Goal: Communication & Community: Answer question/provide support

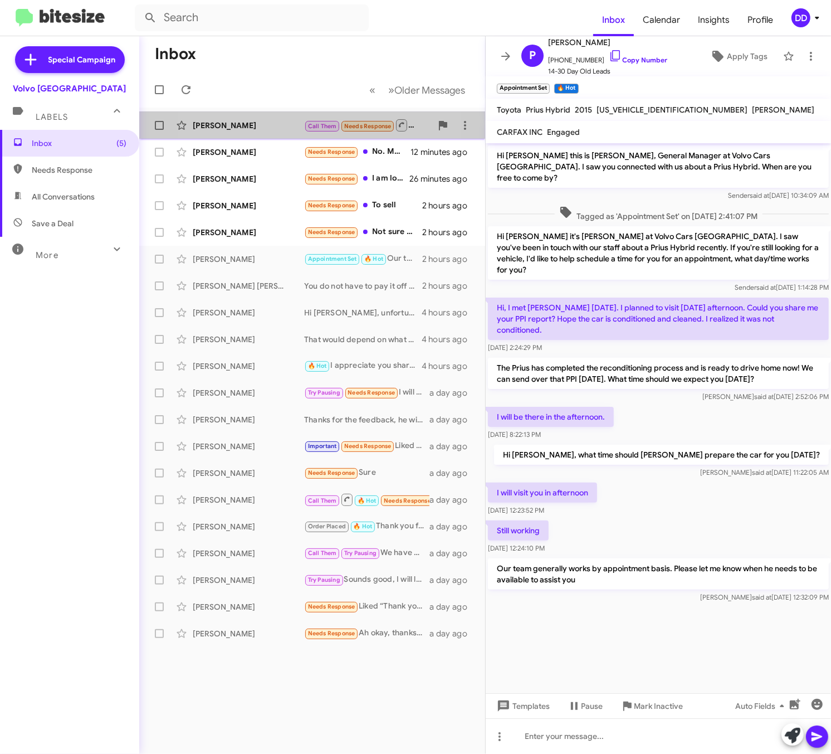
click at [261, 125] on div "[PERSON_NAME]" at bounding box center [248, 125] width 111 height 11
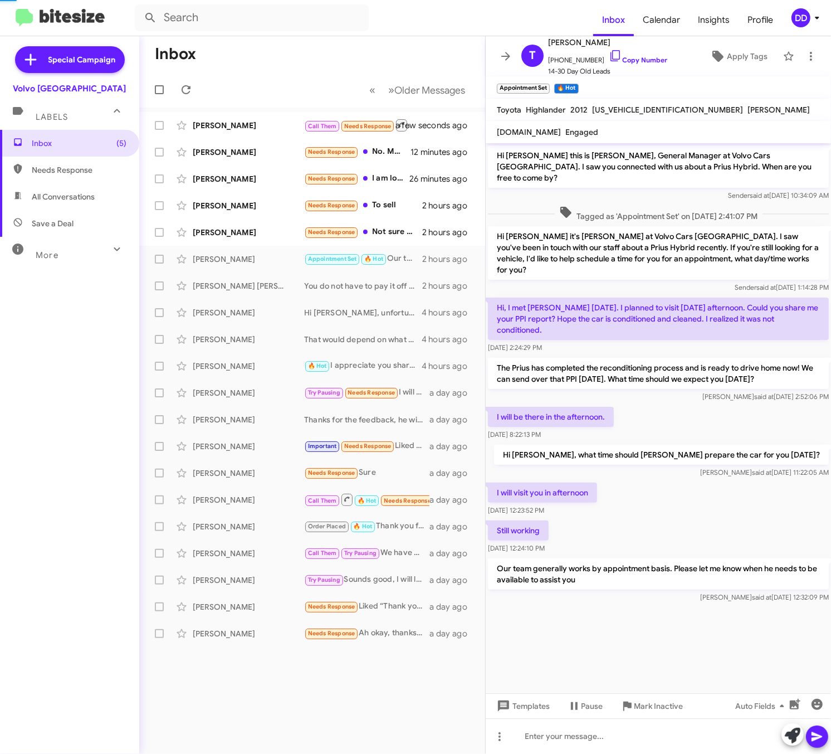
scroll to position [125, 0]
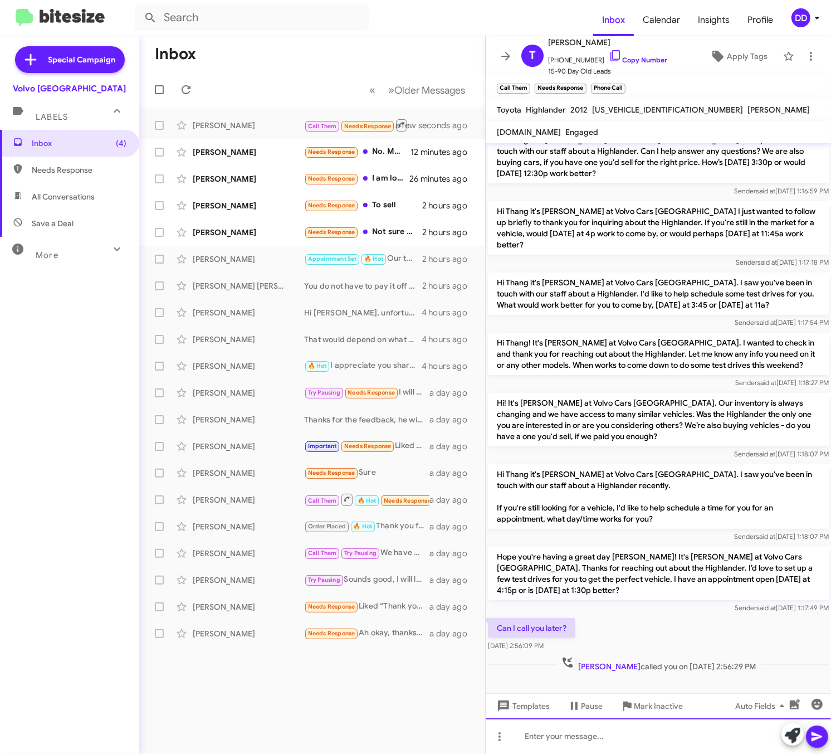
click at [684, 745] on div at bounding box center [658, 736] width 345 height 36
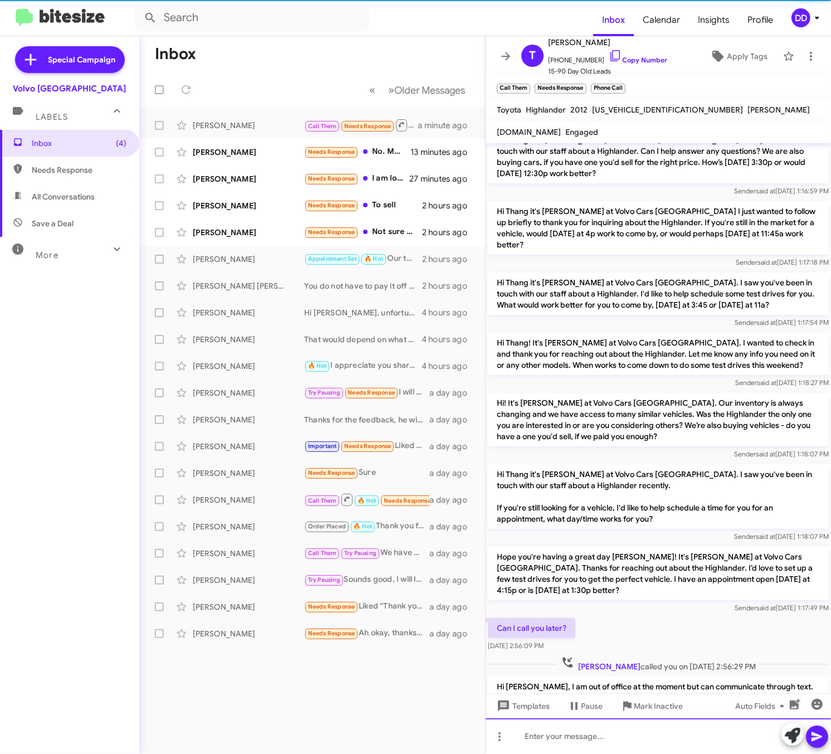
scroll to position [0, 0]
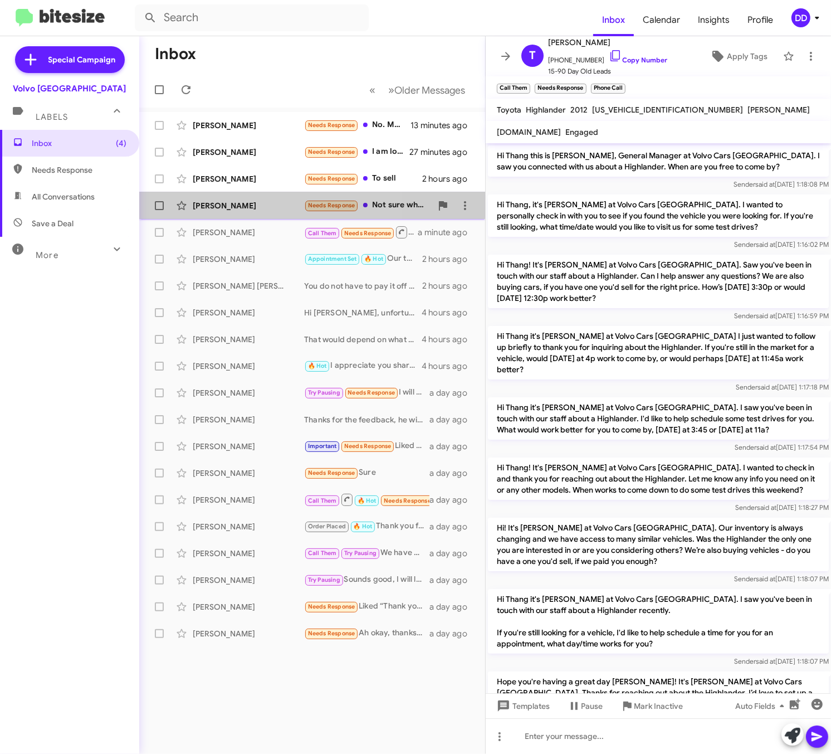
click at [231, 203] on div "[PERSON_NAME]" at bounding box center [248, 205] width 111 height 11
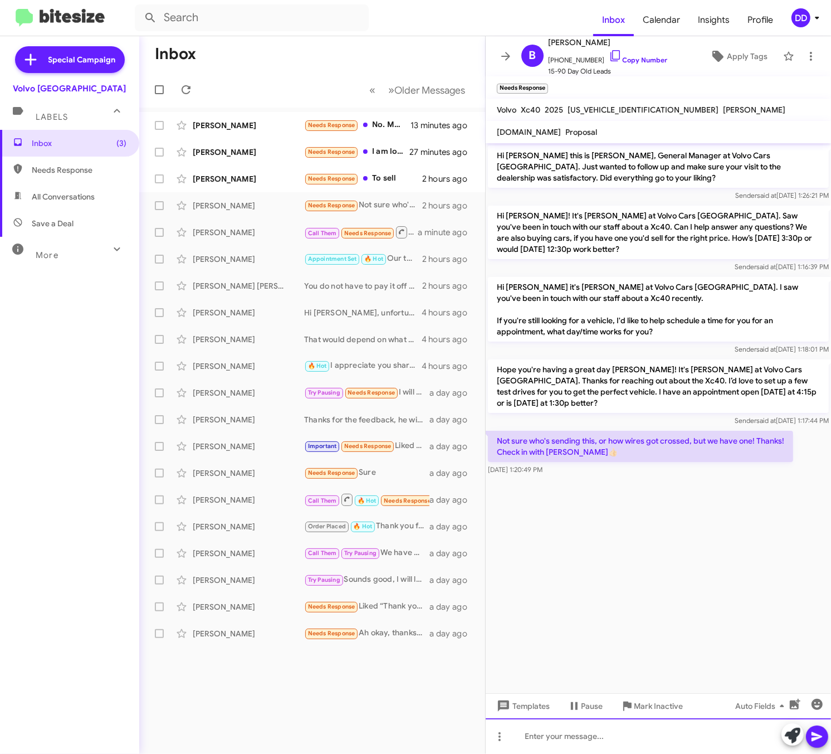
click at [667, 744] on div at bounding box center [658, 736] width 345 height 36
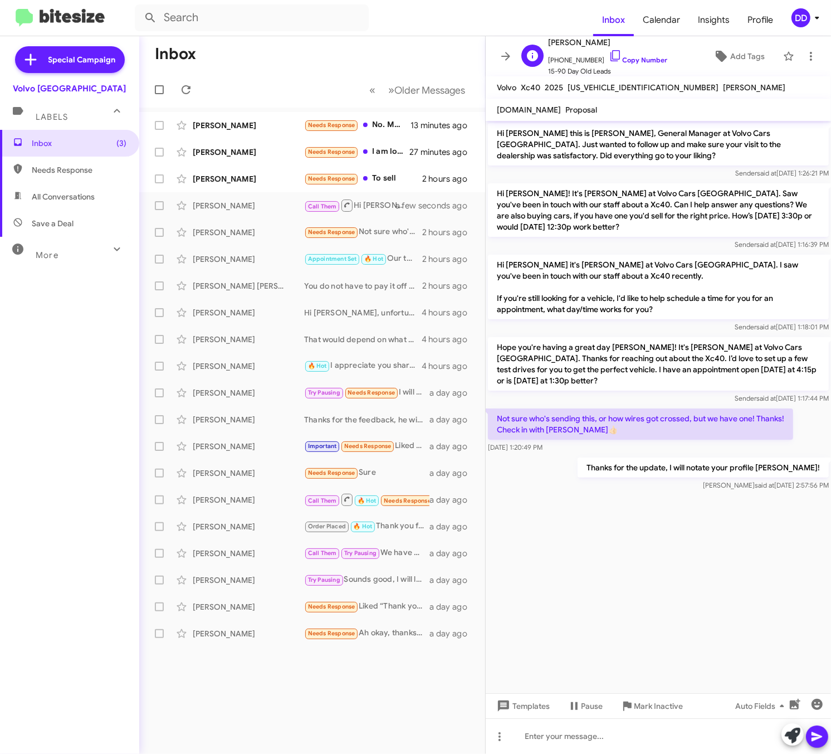
click at [622, 56] on span "+16508158761 Copy Number" at bounding box center [607, 57] width 119 height 17
click at [630, 64] on link "Copy Number" at bounding box center [638, 60] width 59 height 8
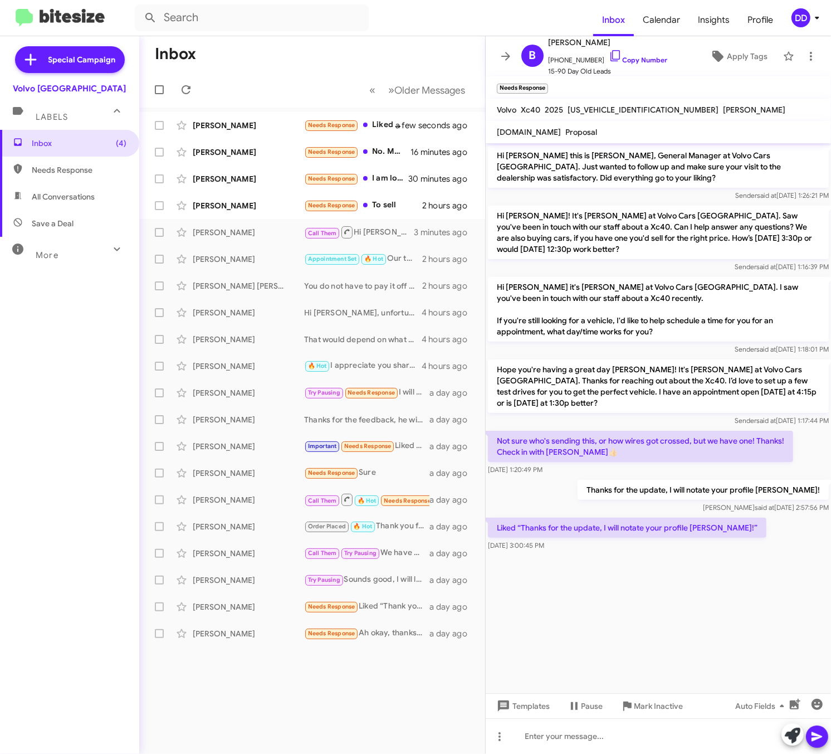
click at [720, 589] on cdk-virtual-scroll-viewport "Hi Becky this is David Dupart, General Manager at Volvo Cars Palo Alto. Just wa…" at bounding box center [658, 418] width 345 height 550
click at [667, 611] on cdk-virtual-scroll-viewport "Hi Becky this is David Dupart, General Manager at Volvo Cars Palo Alto. Just wa…" at bounding box center [658, 418] width 345 height 550
click at [706, 572] on cdk-virtual-scroll-viewport "Hi Becky this is David Dupart, General Manager at Volvo Cars Palo Alto. Just wa…" at bounding box center [658, 418] width 345 height 550
click at [249, 213] on div "Leticia Kane Needs Response To sell 2 hours ago" at bounding box center [312, 205] width 328 height 22
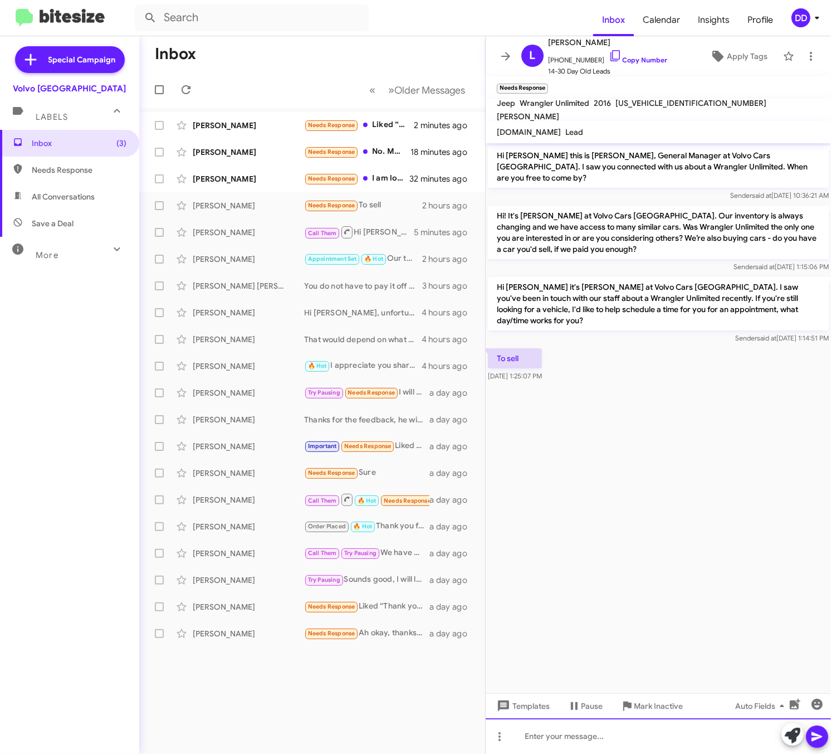
click at [665, 723] on div at bounding box center [658, 736] width 345 height 36
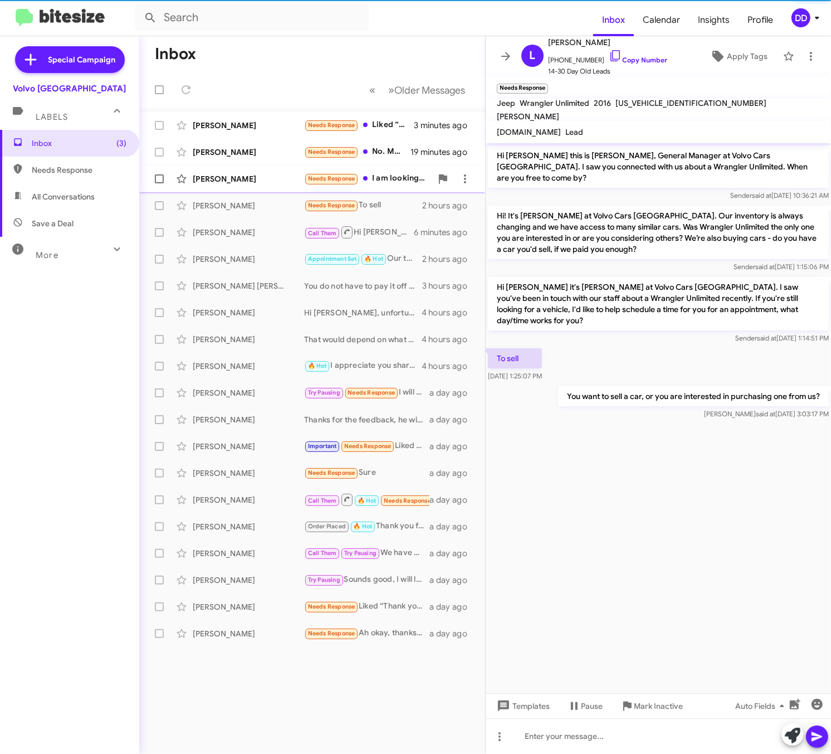
click at [214, 177] on div "[PERSON_NAME]" at bounding box center [248, 178] width 111 height 11
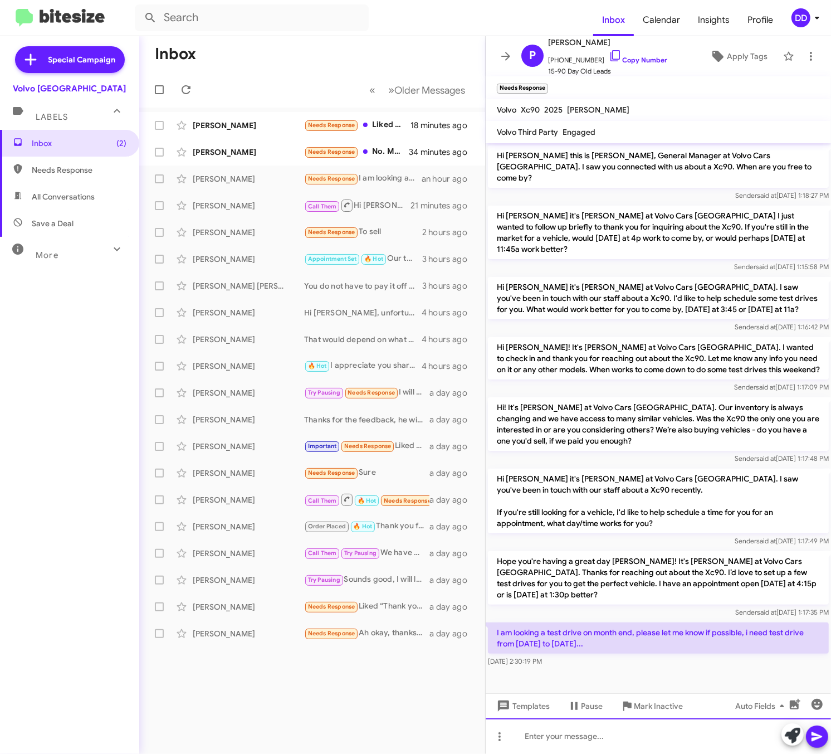
click at [635, 732] on div at bounding box center [658, 736] width 345 height 36
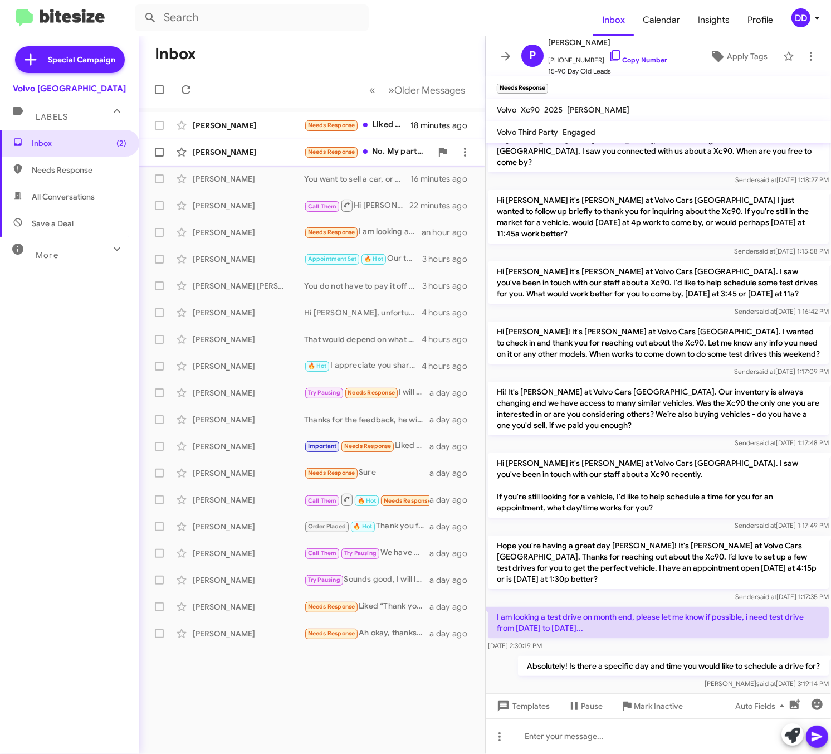
click at [224, 157] on div "[PERSON_NAME]" at bounding box center [248, 152] width 111 height 11
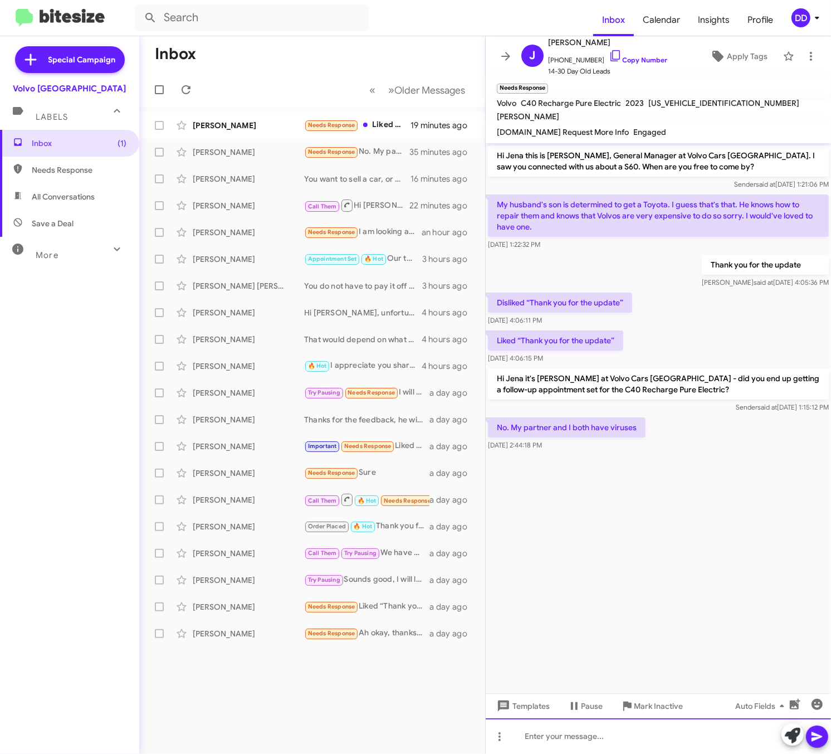
click at [660, 740] on div at bounding box center [658, 736] width 345 height 36
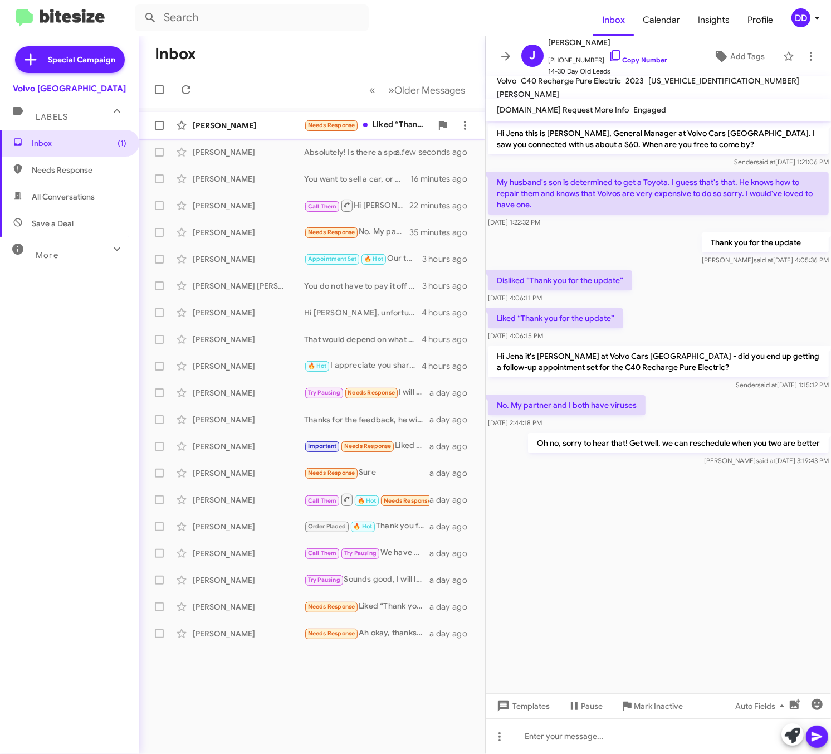
click at [255, 123] on div "[PERSON_NAME]" at bounding box center [248, 125] width 111 height 11
